Goal: Task Accomplishment & Management: Complete application form

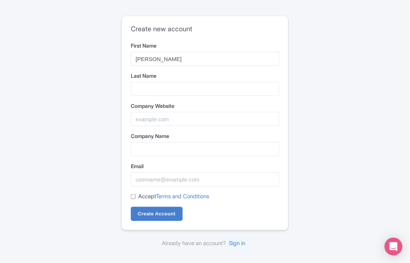
type input "Alfonso"
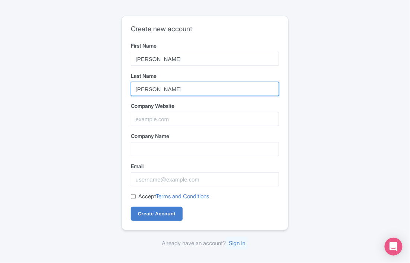
type input "Espinosa"
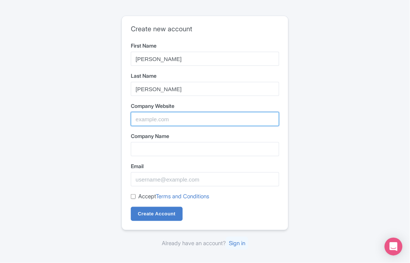
paste input ".andaluciapie.es"
drag, startPoint x: 137, startPoint y: 121, endPoint x: 108, endPoint y: 120, distance: 29.1
click at [108, 120] on div "Create new account First Name Alfonso Last Name Espinosa Company Website .andal…" at bounding box center [204, 132] width 369 height 238
drag, startPoint x: 178, startPoint y: 120, endPoint x: 166, endPoint y: 126, distance: 12.8
click at [166, 122] on input "andaluciapie.es" at bounding box center [205, 119] width 148 height 14
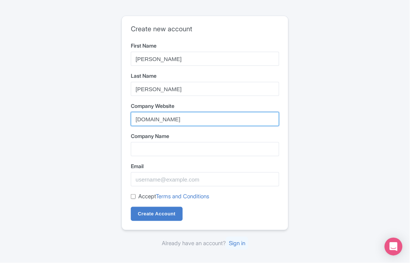
type input "andaluciapie"
drag, startPoint x: 171, startPoint y: 121, endPoint x: 80, endPoint y: 115, distance: 91.8
click at [84, 115] on div "Create new account First Name Alfonso Last Name Espinosa Company Website andalu…" at bounding box center [204, 132] width 369 height 238
type input "Andalucia a Pie"
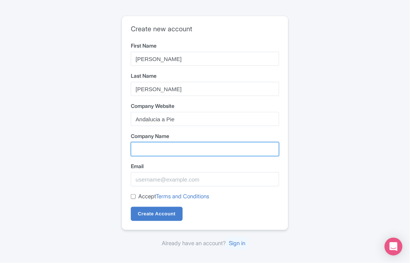
click at [139, 147] on input "Company Name" at bounding box center [205, 149] width 148 height 14
paste input ".andaluciapie.es"
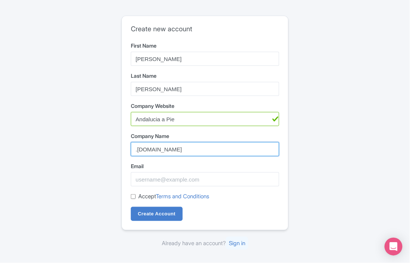
drag, startPoint x: 137, startPoint y: 150, endPoint x: 124, endPoint y: 149, distance: 12.7
click at [128, 149] on div "Create new account First Name Alfonso Last Name Espinosa Company Website Andalu…" at bounding box center [205, 123] width 166 height 214
type input "[URL][DOMAIN_NAME]"
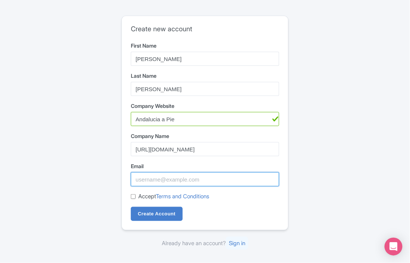
click at [155, 176] on input "Email" at bounding box center [205, 179] width 148 height 14
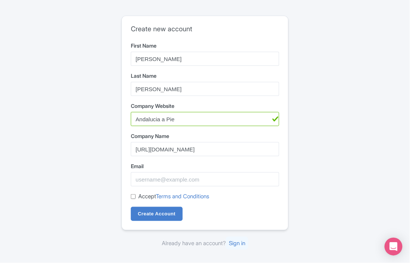
click at [133, 198] on input "Accept Terms and Conditions" at bounding box center [133, 196] width 5 height 5
checkbox input "true"
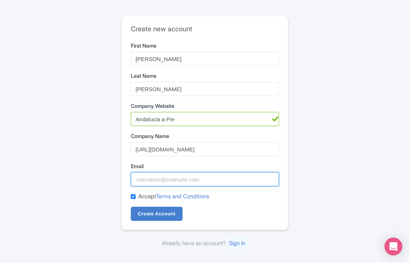
click at [138, 184] on input "Email" at bounding box center [205, 179] width 148 height 14
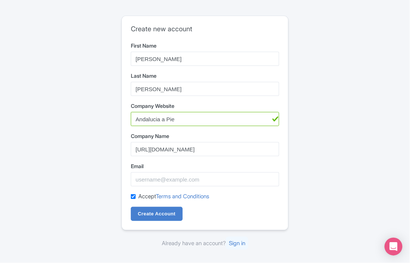
click at [18, 143] on div "Create new account First Name Alfonso Last Name Espinosa Company Website Andalu…" at bounding box center [205, 131] width 410 height 263
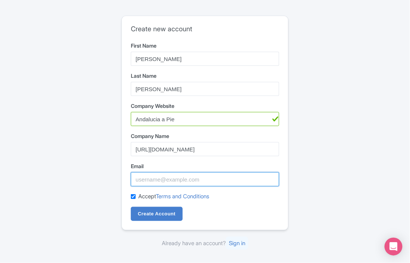
click at [150, 183] on input "Email" at bounding box center [205, 179] width 148 height 14
click at [156, 180] on input "Email" at bounding box center [205, 179] width 148 height 14
paste input "info@andaluciapie.es"
type input "info@andaluciapie.es"
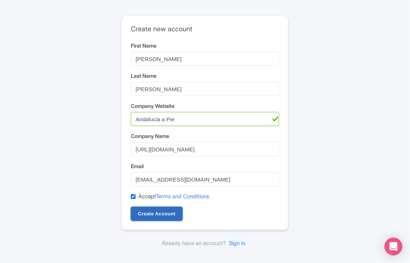
click at [159, 214] on input "Create Account" at bounding box center [157, 214] width 52 height 14
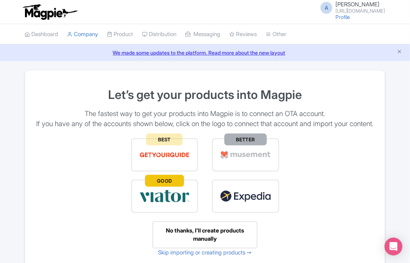
click at [160, 205] on img at bounding box center [164, 196] width 51 height 17
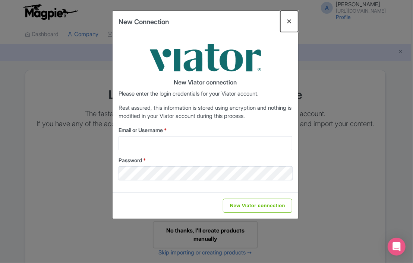
drag, startPoint x: 288, startPoint y: 19, endPoint x: 271, endPoint y: 24, distance: 17.7
click at [288, 19] on button "Close" at bounding box center [289, 21] width 18 height 21
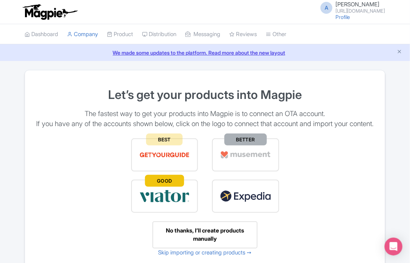
click at [143, 205] on img at bounding box center [164, 196] width 51 height 17
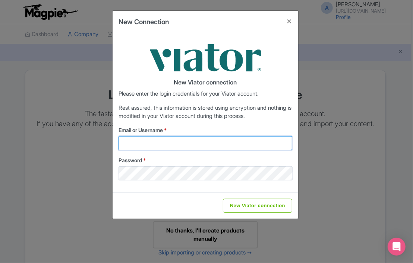
click at [128, 143] on input "Email or Username *" at bounding box center [205, 143] width 174 height 14
paste input "azahara@cordobapie.es"
type input "azahara@cordobapie.es"
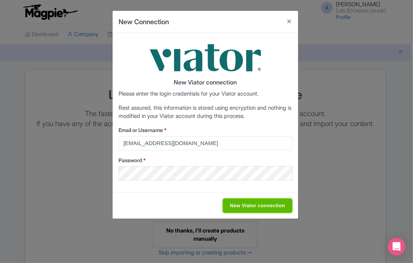
click at [249, 205] on input "New Viator connection" at bounding box center [257, 206] width 69 height 14
type input "Saving..."
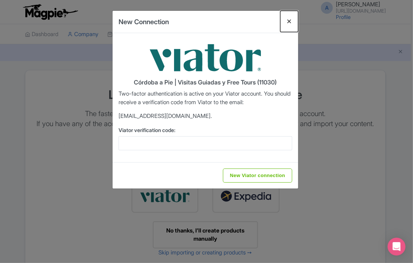
click at [287, 22] on button "Close" at bounding box center [289, 21] width 18 height 21
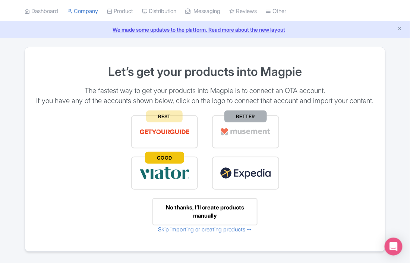
scroll to position [58, 0]
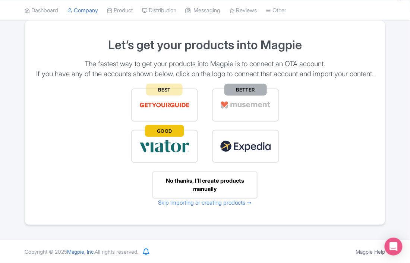
click at [189, 182] on div "No thanks, I’ll create products manually" at bounding box center [204, 185] width 105 height 27
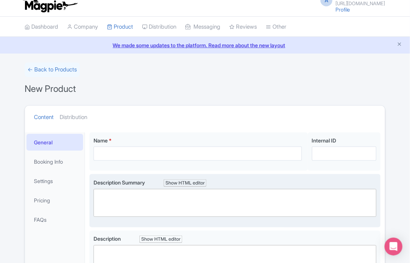
scroll to position [6, 0]
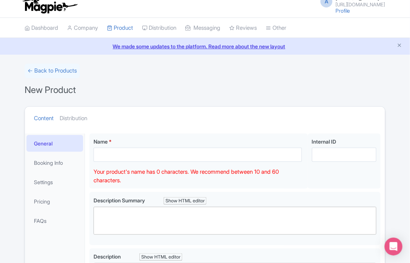
drag, startPoint x: 159, startPoint y: 159, endPoint x: 132, endPoint y: 117, distance: 50.3
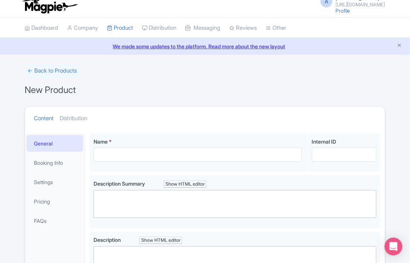
drag, startPoint x: 132, startPoint y: 117, endPoint x: 121, endPoint y: 113, distance: 11.8
click at [121, 113] on ul "Content Distribution" at bounding box center [196, 118] width 331 height 23
click at [42, 71] on link "← Back to Products" at bounding box center [52, 71] width 55 height 15
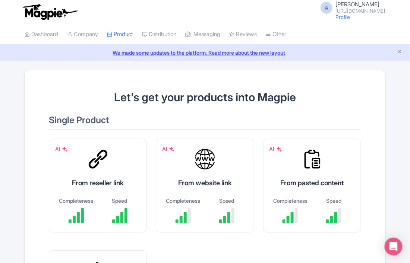
click at [54, 17] on img at bounding box center [50, 12] width 58 height 16
click at [342, 15] on link "Profile" at bounding box center [342, 17] width 15 height 6
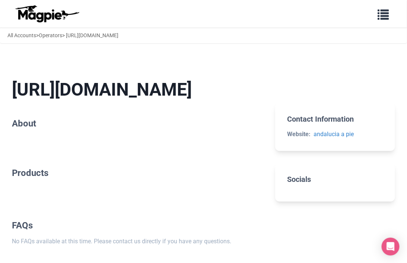
scroll to position [37, 0]
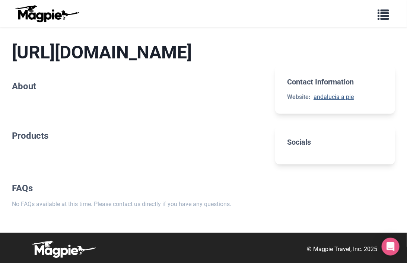
click at [333, 97] on link "andalucia a pie" at bounding box center [333, 96] width 40 height 7
click at [379, 14] on span "button" at bounding box center [383, 12] width 11 height 11
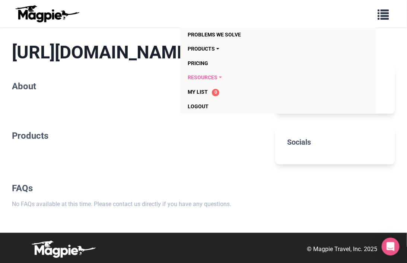
click at [219, 75] on link "Resources" at bounding box center [263, 77] width 151 height 14
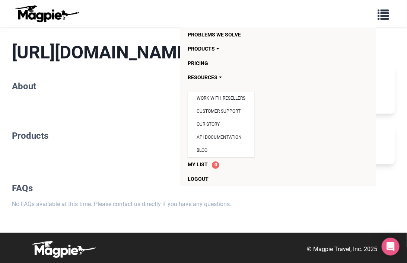
click at [161, 110] on div "https://andaluciapie.es About Products FAQs No FAQs available at this time. Ple…" at bounding box center [137, 125] width 251 height 191
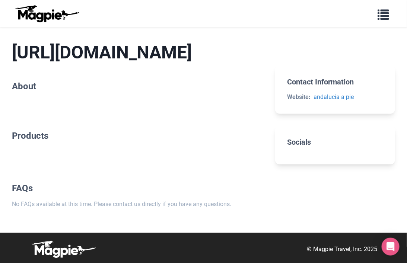
click at [44, 17] on img at bounding box center [46, 14] width 67 height 18
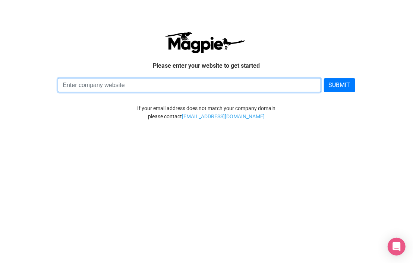
click at [195, 89] on input at bounding box center [189, 85] width 262 height 14
type input "[DOMAIN_NAME]"
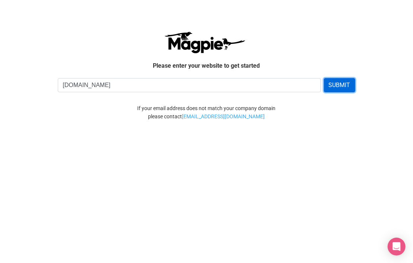
click at [346, 87] on button "SUBMIT" at bounding box center [339, 85] width 31 height 14
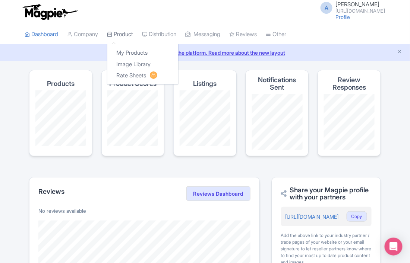
click at [133, 33] on link "Product" at bounding box center [120, 34] width 26 height 20
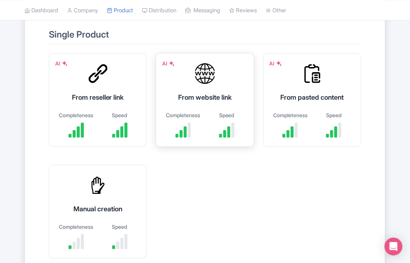
scroll to position [35, 0]
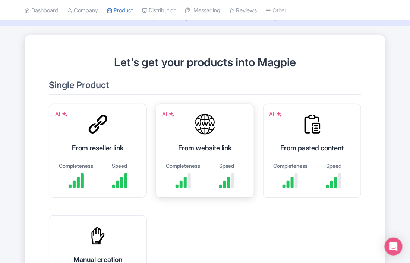
click at [189, 118] on div "AI From website link Completeness Speed" at bounding box center [205, 151] width 98 height 94
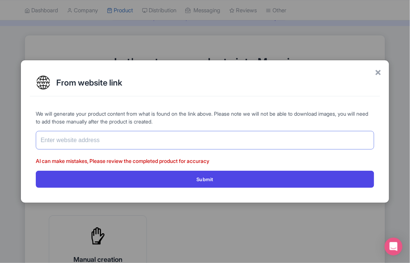
click at [164, 141] on input "text" at bounding box center [205, 140] width 338 height 19
click at [144, 140] on input "text" at bounding box center [205, 140] width 338 height 19
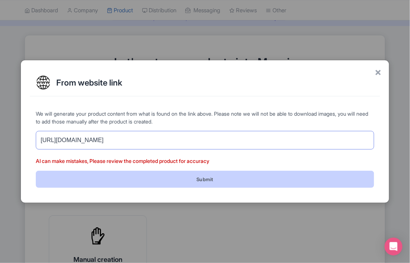
type input "[URL][DOMAIN_NAME]"
click at [151, 180] on button "Submit" at bounding box center [205, 179] width 338 height 17
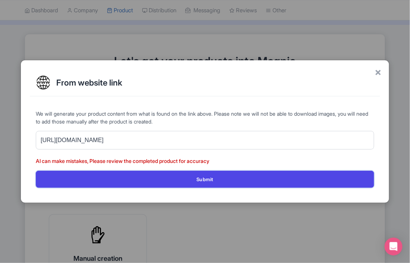
scroll to position [37, 0]
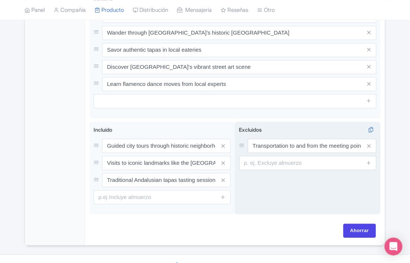
scroll to position [371, 0]
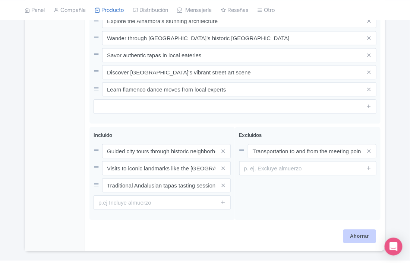
click at [356, 229] on input "Ahorrar" at bounding box center [359, 236] width 33 height 14
type input "Saving..."
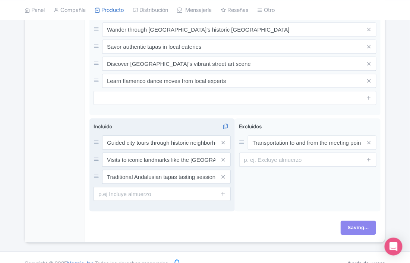
scroll to position [248, 0]
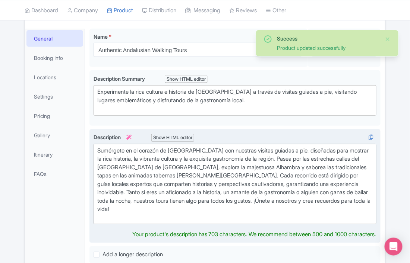
scroll to position [17, 0]
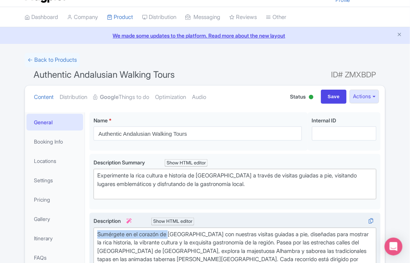
drag, startPoint x: 172, startPoint y: 233, endPoint x: 91, endPoint y: 229, distance: 81.6
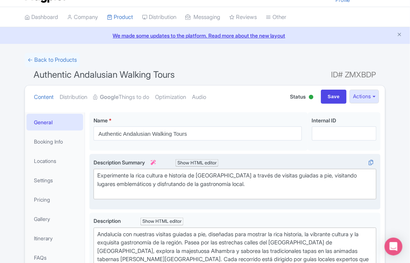
type trix-editor "<div>Andalucía con nuestras visitas guiadas a pie, diseñadas para mostrar la ri…"
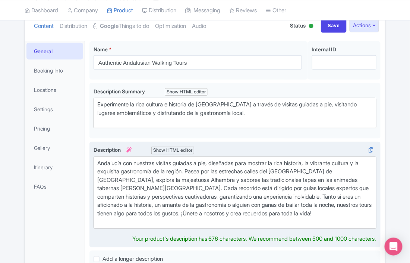
scroll to position [92, 0]
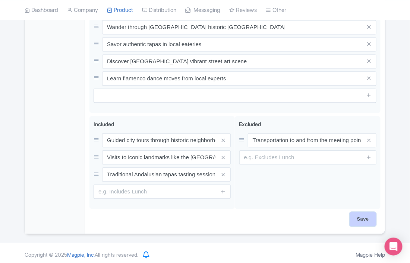
click at [366, 217] on input "Save" at bounding box center [363, 219] width 26 height 14
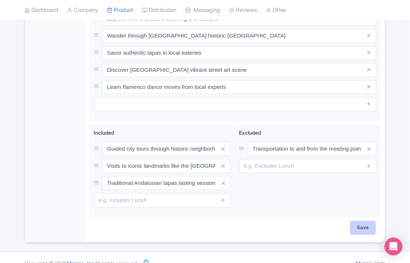
type input "Saving..."
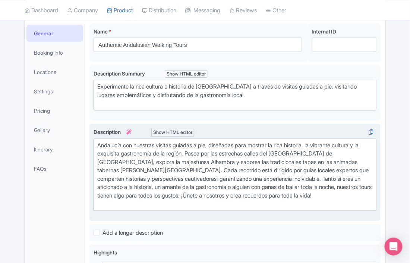
scroll to position [105, 0]
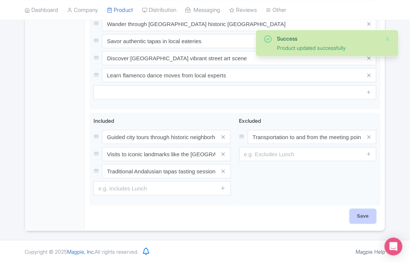
scroll to position [365, 0]
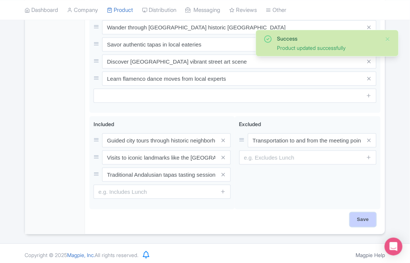
click at [364, 215] on input "Save" at bounding box center [363, 220] width 26 height 14
type input "Saving..."
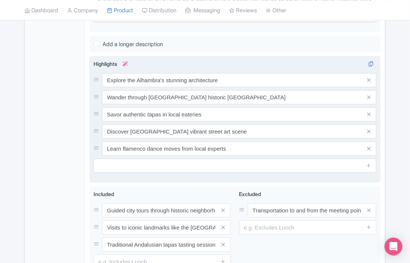
scroll to position [315, 0]
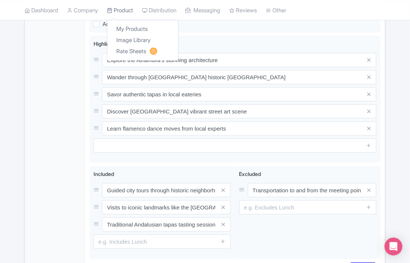
click at [133, 12] on link "Product" at bounding box center [120, 10] width 26 height 20
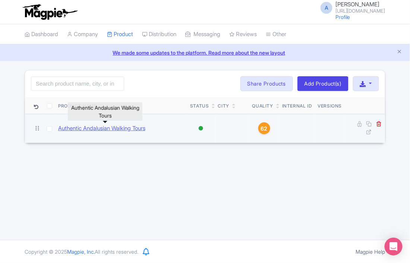
click at [80, 128] on link "Authentic Andalusian Walking Tours" at bounding box center [101, 128] width 87 height 9
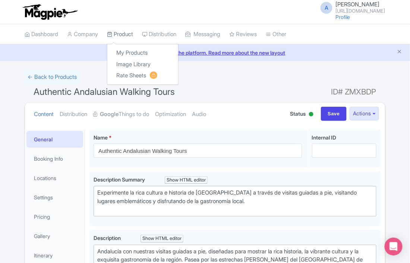
click at [118, 31] on link "Product" at bounding box center [120, 34] width 26 height 20
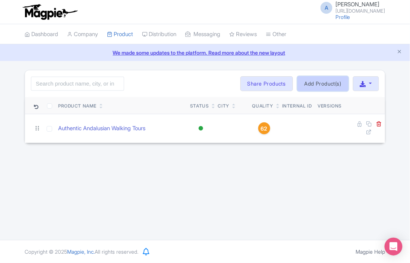
click at [315, 82] on link "Add Product(s)" at bounding box center [322, 83] width 51 height 15
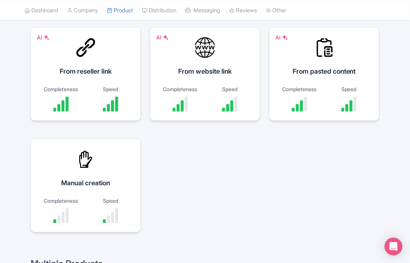
scroll to position [112, 0]
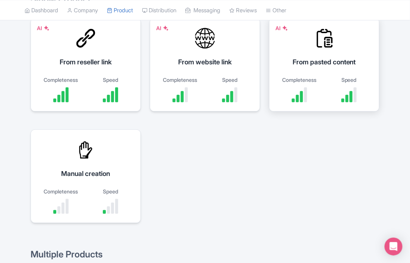
click at [305, 81] on div "Completeness" at bounding box center [299, 80] width 42 height 8
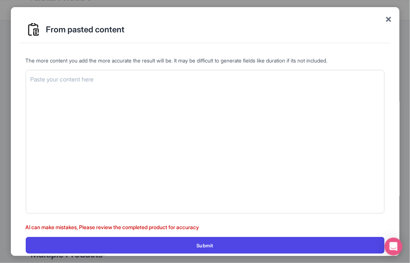
click at [388, 19] on span "×" at bounding box center [388, 19] width 7 height 16
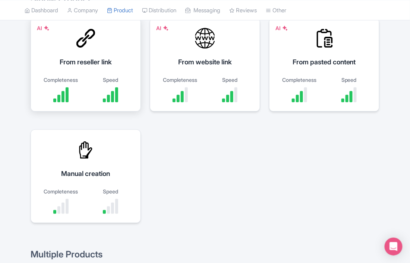
click at [95, 79] on div "Speed" at bounding box center [110, 80] width 42 height 8
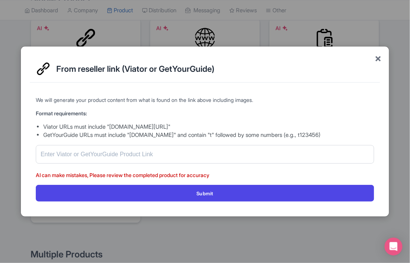
click at [378, 62] on span "×" at bounding box center [378, 58] width 7 height 16
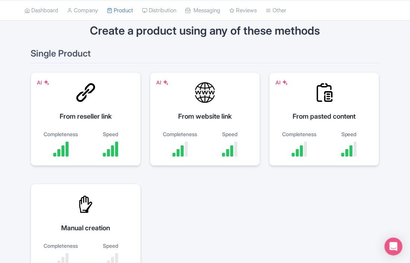
scroll to position [0, 0]
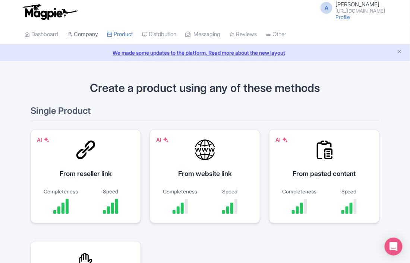
click at [89, 32] on link "Company" at bounding box center [82, 34] width 31 height 20
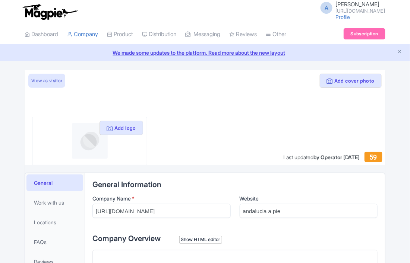
click at [49, 32] on link "Dashboard" at bounding box center [42, 34] width 34 height 20
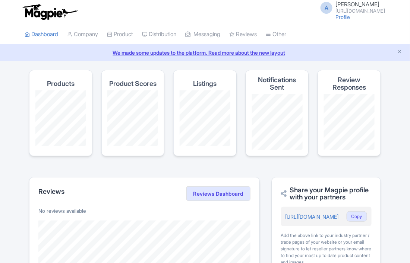
click at [79, 35] on link "Company" at bounding box center [82, 34] width 31 height 20
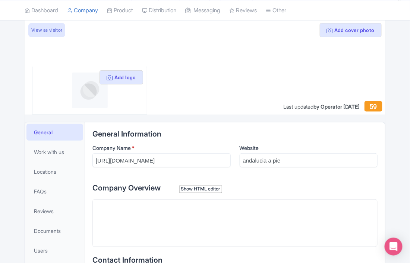
scroll to position [50, 0]
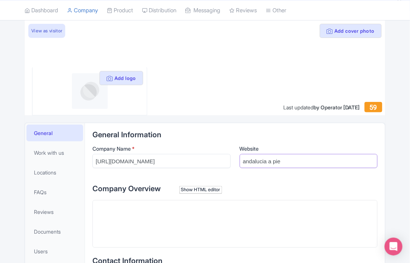
click at [245, 159] on input "andalucia a pie" at bounding box center [308, 161] width 138 height 14
click at [266, 159] on input "Andalucia a pie" at bounding box center [308, 161] width 138 height 14
drag, startPoint x: 288, startPoint y: 164, endPoint x: 271, endPoint y: 162, distance: 16.5
click at [271, 162] on input "Andalucía a pie" at bounding box center [308, 161] width 138 height 14
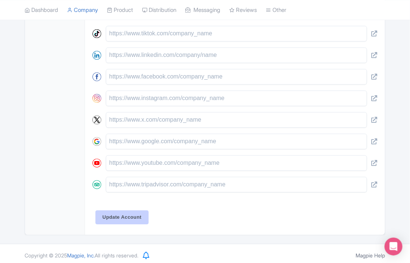
type input "Andalucía A Pie"
click at [121, 210] on input "Update Account" at bounding box center [121, 217] width 53 height 14
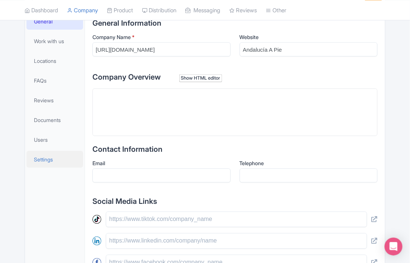
scroll to position [144, 0]
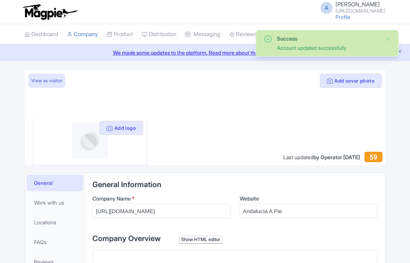
scroll to position [180, 0]
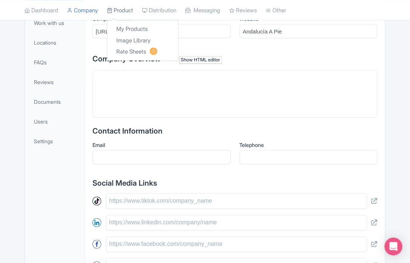
click at [124, 11] on link "Product" at bounding box center [120, 10] width 26 height 20
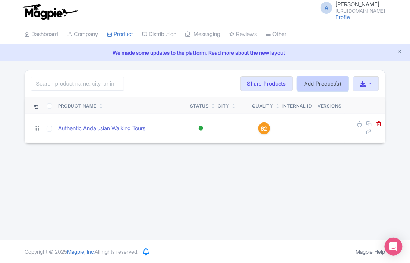
click at [305, 85] on link "Add Product(s)" at bounding box center [322, 83] width 51 height 15
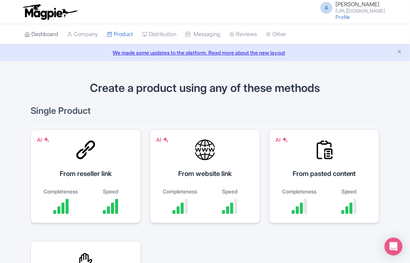
click at [37, 36] on link "Dashboard" at bounding box center [42, 34] width 34 height 20
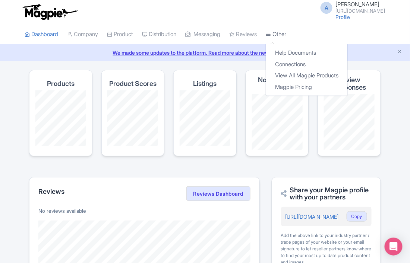
click at [286, 34] on link "Other" at bounding box center [275, 34] width 20 height 20
click at [299, 62] on link "Connections" at bounding box center [306, 65] width 81 height 12
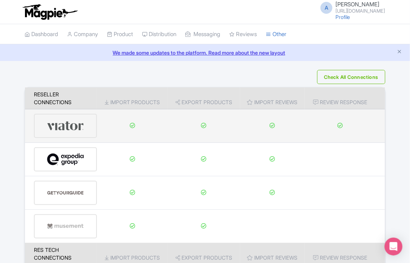
click at [68, 129] on img at bounding box center [65, 126] width 37 height 23
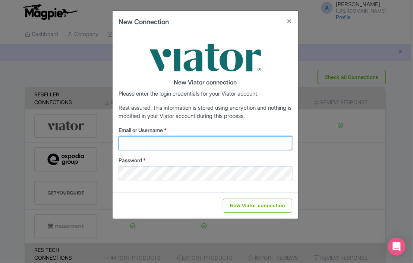
click at [148, 138] on input "Email or Username *" at bounding box center [205, 143] width 174 height 14
type input "azahara@cordobapie.es"
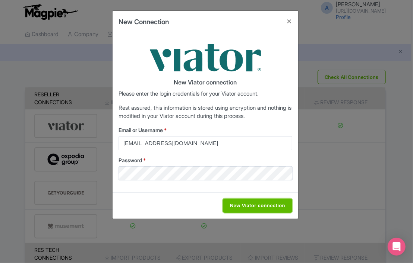
click at [235, 206] on input "New Viator connection" at bounding box center [257, 206] width 69 height 14
type input "Saving..."
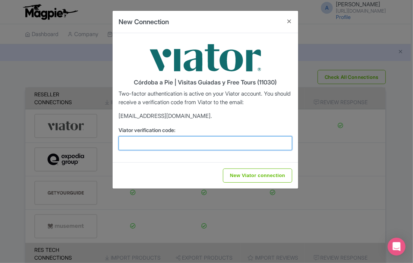
click at [153, 142] on input "Viator verification code:" at bounding box center [205, 143] width 174 height 14
paste input "439468"
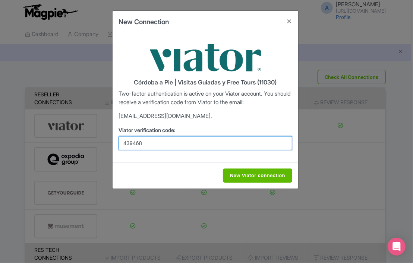
type input "439468"
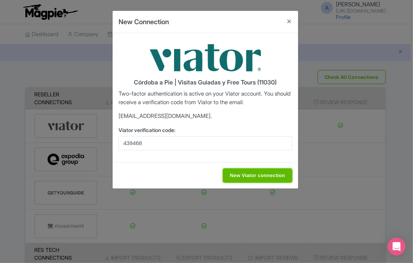
click at [251, 176] on input "New Viator connection" at bounding box center [257, 176] width 69 height 14
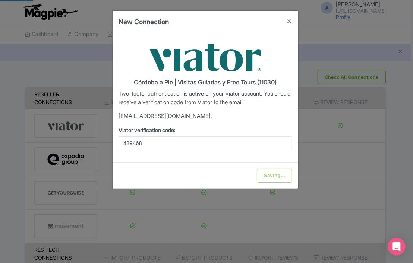
type input "New Viator connection"
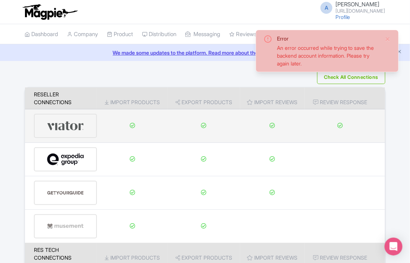
click at [77, 134] on img at bounding box center [65, 126] width 37 height 23
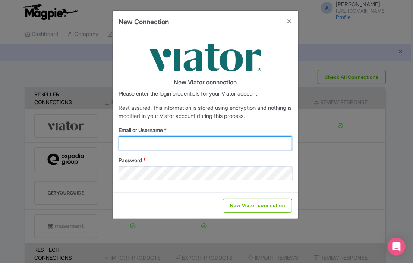
click at [179, 139] on input "Email or Username *" at bounding box center [205, 143] width 174 height 14
type input "azahara@cordobapie.es"
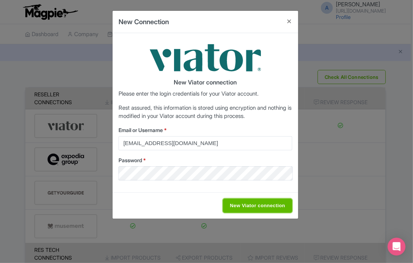
click at [243, 208] on input "New Viator connection" at bounding box center [257, 206] width 69 height 14
type input "Saving..."
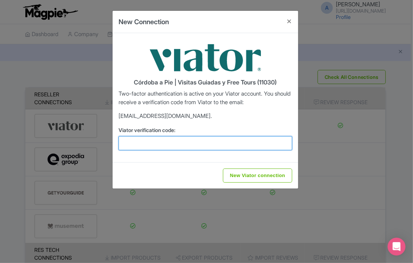
click at [183, 141] on input "Viator verification code:" at bounding box center [205, 143] width 174 height 14
paste input "945175"
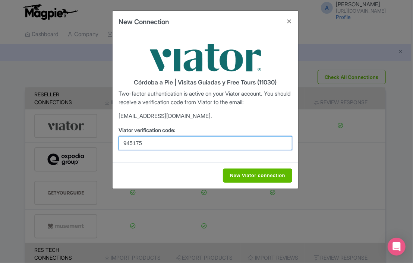
type input "945175"
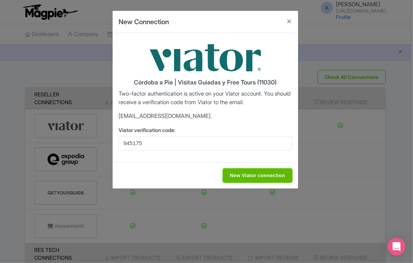
click at [266, 174] on input "New Viator connection" at bounding box center [257, 176] width 69 height 14
type input "Saving..."
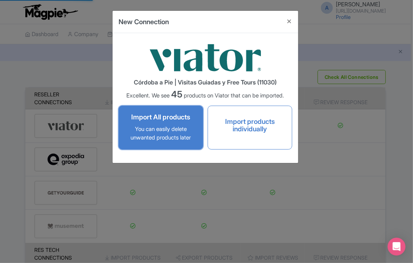
click at [182, 137] on p "You can easily delete unwanted products later" at bounding box center [160, 133] width 69 height 17
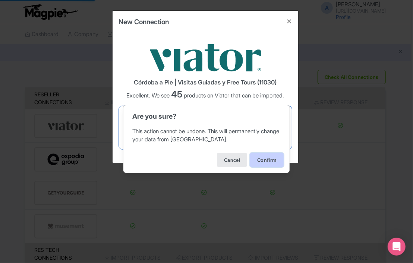
click at [266, 160] on button "Confirm" at bounding box center [267, 160] width 34 height 14
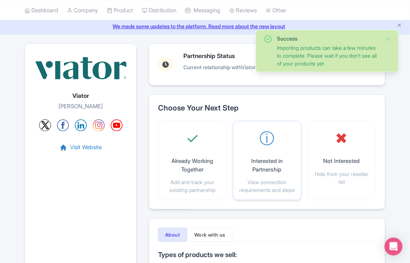
scroll to position [12, 0]
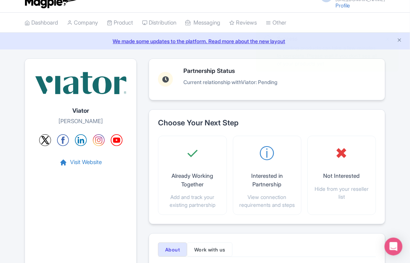
click at [386, 39] on div "A [PERSON_NAME] [URL][DOMAIN_NAME] Profile Users Settings Sign out Dashboard Co…" at bounding box center [205, 219] width 410 height 462
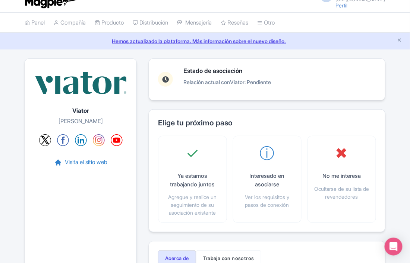
click at [197, 102] on div "Estado de asociación Relación actual con [PERSON_NAME] : Pendiente Elige tu pró…" at bounding box center [267, 258] width 236 height 400
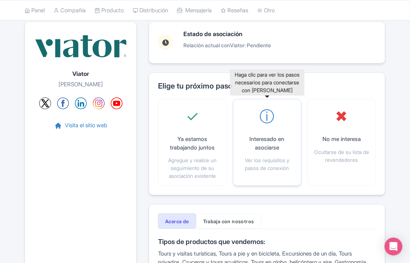
scroll to position [49, 0]
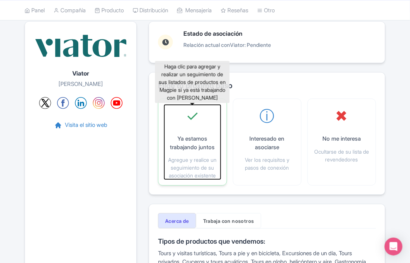
click at [207, 157] on font "Agregue y realice un seguimiento de su asociación existente" at bounding box center [192, 168] width 48 height 22
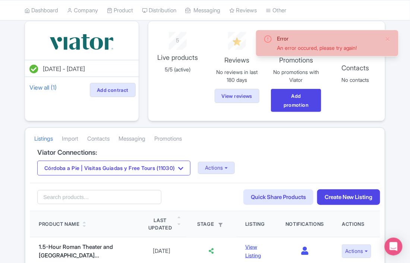
scroll to position [74, 0]
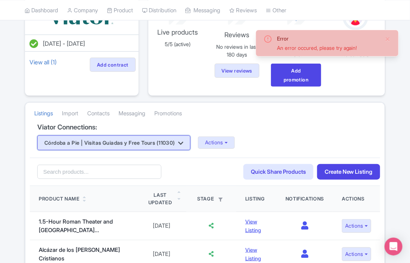
click at [171, 145] on button "Córdoba a Pie | Visitas Guiadas y Free Tours (11030)" at bounding box center [113, 143] width 153 height 15
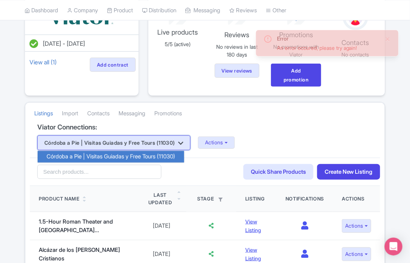
click at [167, 143] on button "Córdoba a Pie | Visitas Guiadas y Free Tours (11030)" at bounding box center [113, 143] width 153 height 15
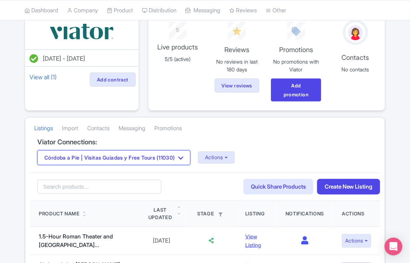
scroll to position [47, 0]
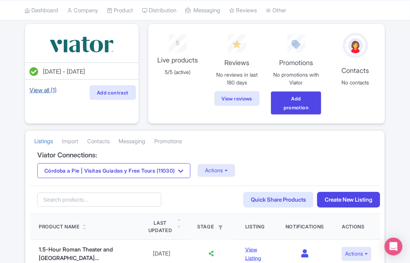
click at [45, 90] on link "View all (1)" at bounding box center [43, 90] width 30 height 10
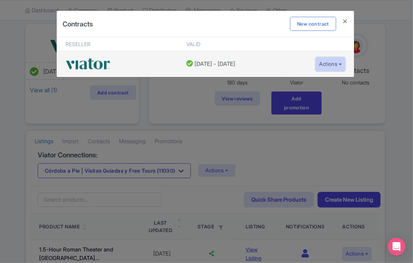
drag, startPoint x: 318, startPoint y: 69, endPoint x: 325, endPoint y: 67, distance: 7.1
click at [319, 69] on button "Actions" at bounding box center [329, 64] width 29 height 14
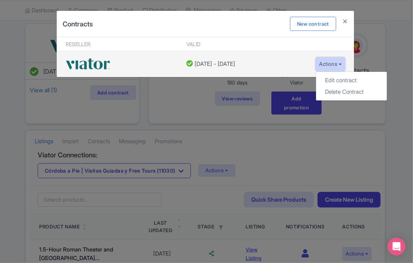
click at [334, 64] on button "Actions" at bounding box center [329, 64] width 29 height 14
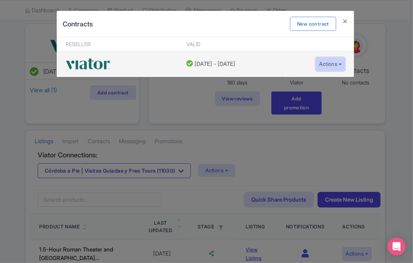
click at [334, 64] on button "Actions" at bounding box center [329, 64] width 29 height 14
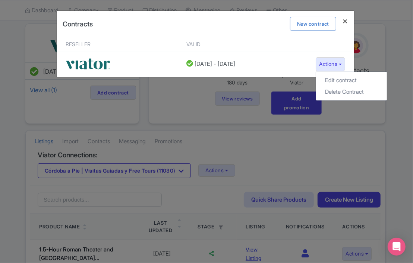
click at [348, 19] on h4 at bounding box center [345, 21] width 18 height 21
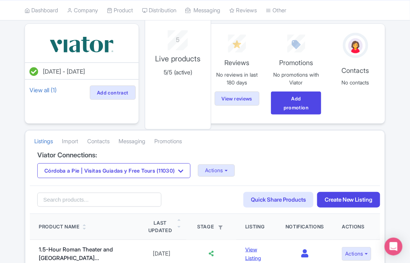
click at [162, 71] on p "5/5 (active)" at bounding box center [177, 72] width 55 height 9
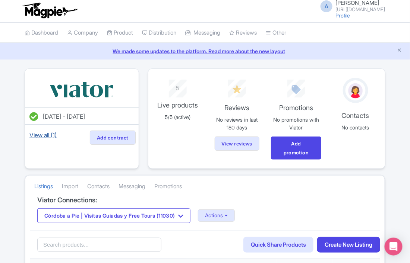
scroll to position [0, 0]
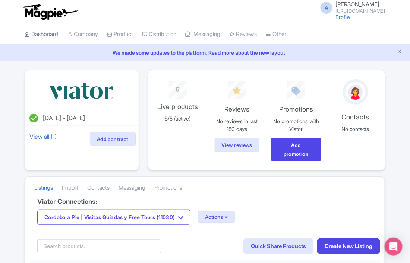
click at [46, 32] on link "Dashboard" at bounding box center [42, 34] width 34 height 20
